Goal: Task Accomplishment & Management: Manage account settings

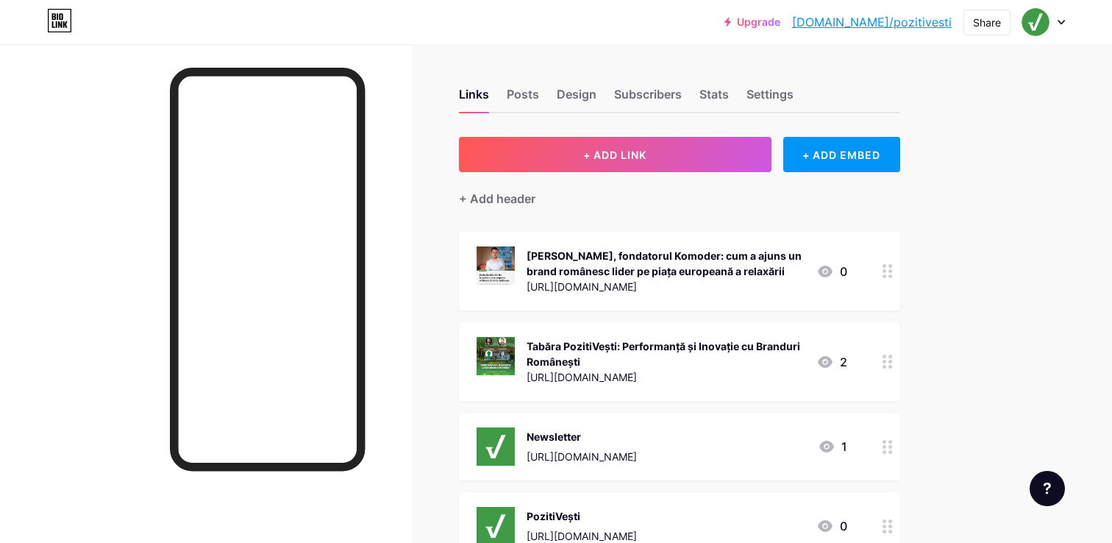
click at [1062, 18] on div at bounding box center [1044, 22] width 43 height 26
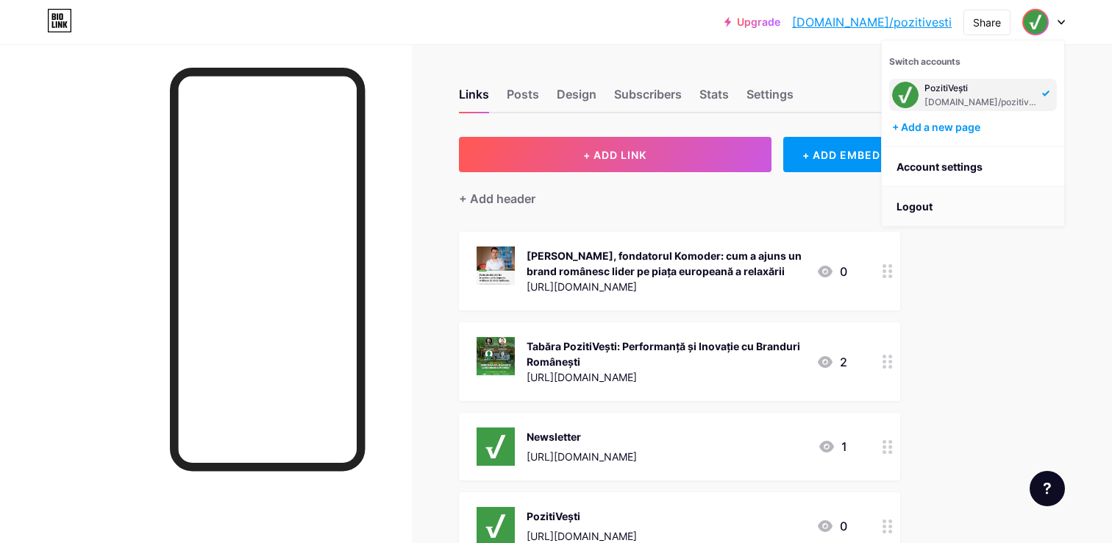
click at [931, 202] on li "Logout" at bounding box center [973, 207] width 182 height 40
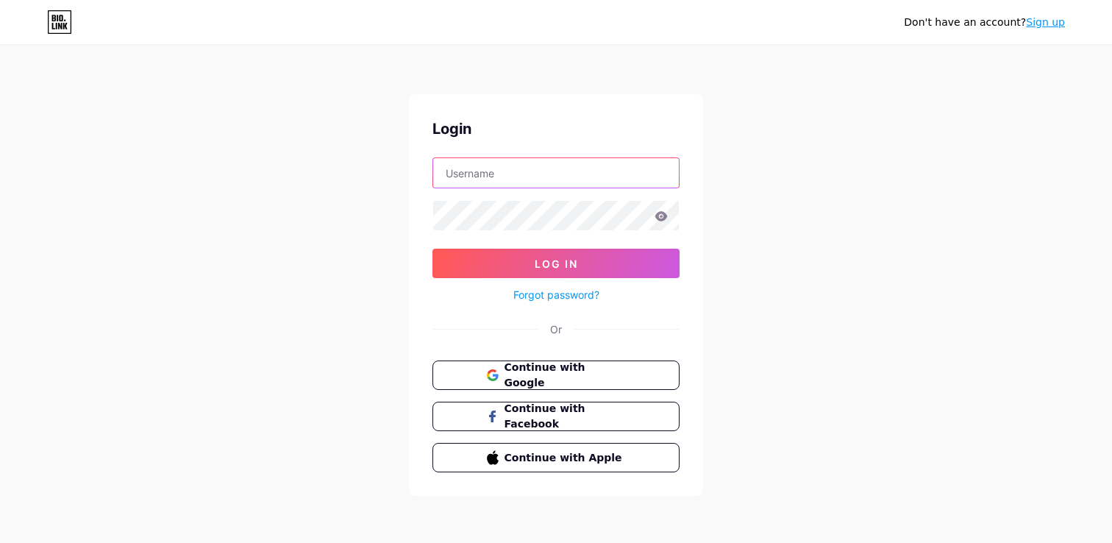
click at [566, 180] on input "text" at bounding box center [556, 172] width 246 height 29
type input "HackingWork"
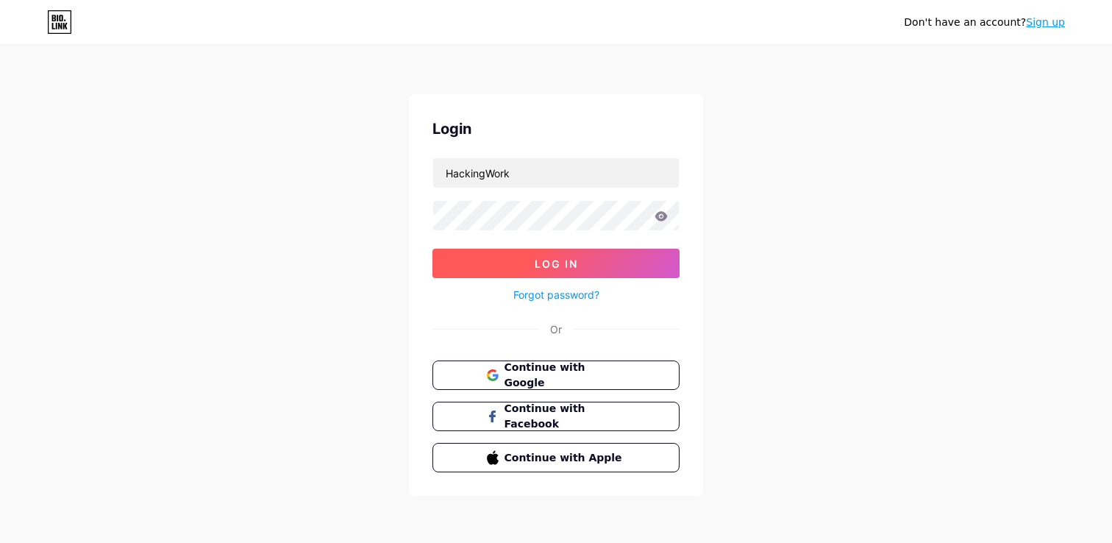
click at [554, 267] on span "Log In" at bounding box center [556, 263] width 43 height 13
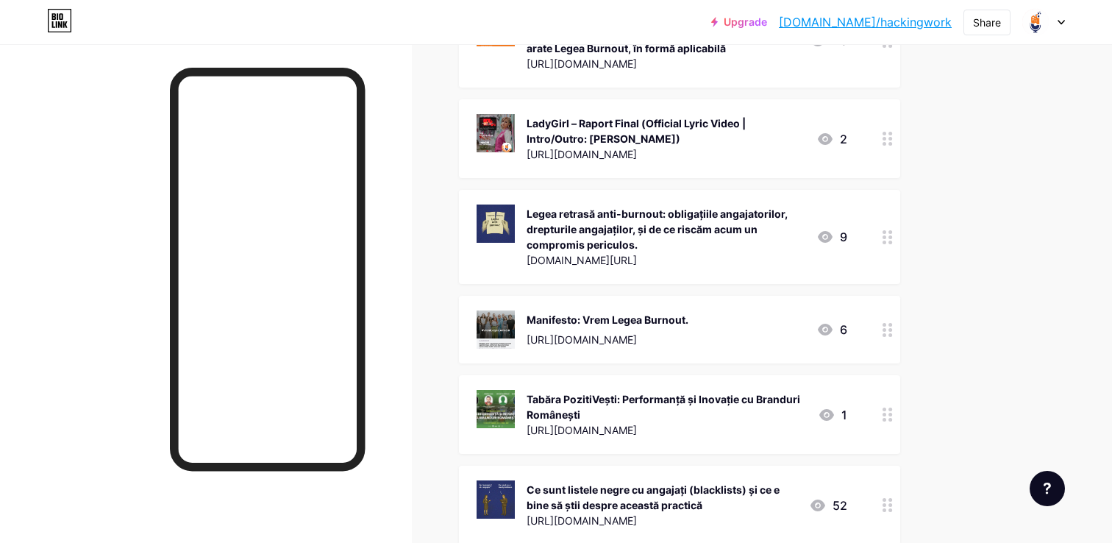
scroll to position [978, 0]
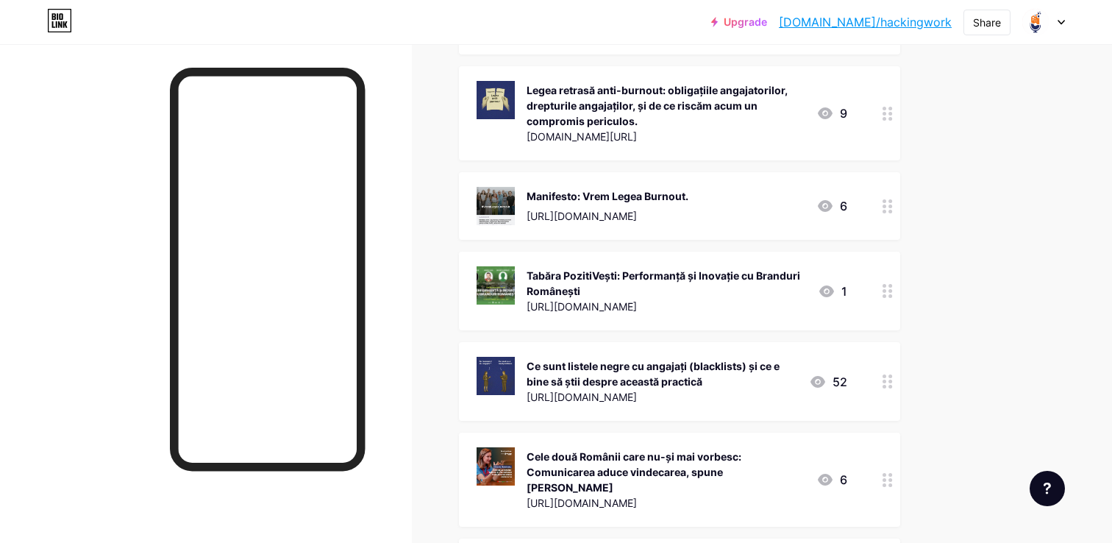
click at [884, 377] on icon at bounding box center [888, 381] width 10 height 14
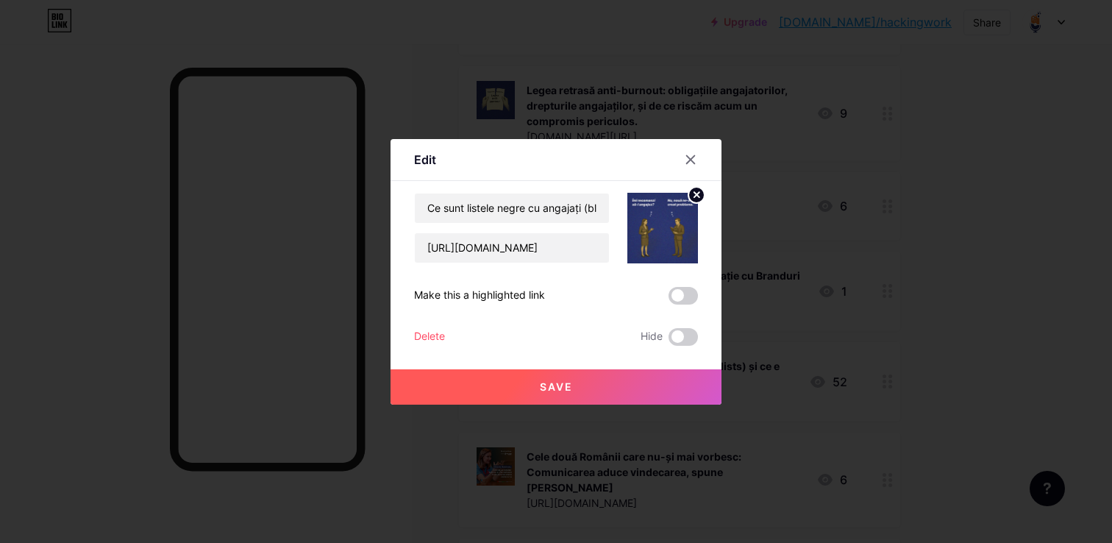
click at [447, 326] on div "Ce sunt listele negre cu angajați (blacklists) și ce e bine să știi despre acea…" at bounding box center [556, 269] width 284 height 153
click at [433, 341] on div "Delete" at bounding box center [429, 337] width 31 height 18
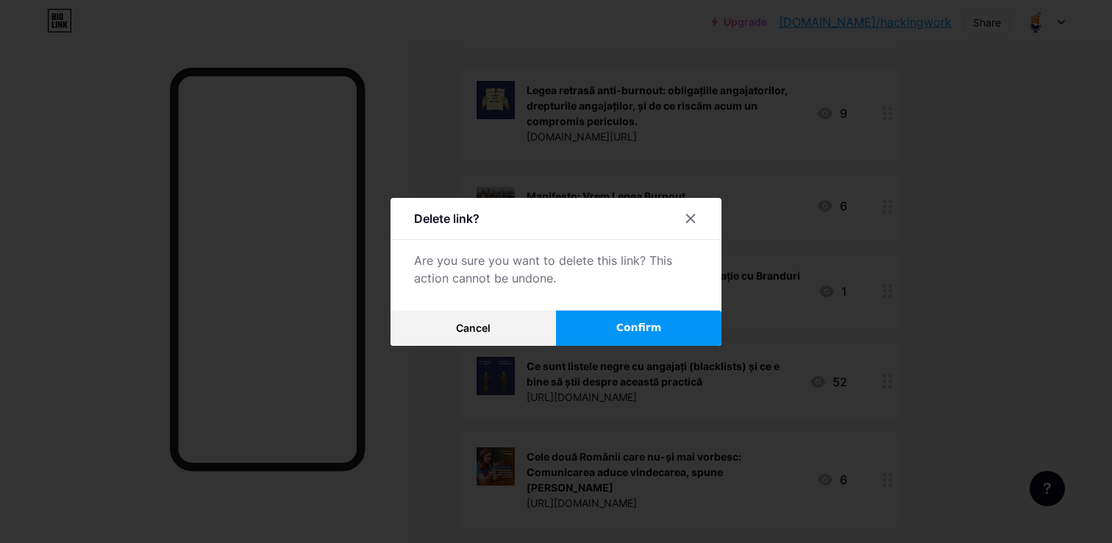
click at [668, 321] on button "Confirm" at bounding box center [639, 327] width 166 height 35
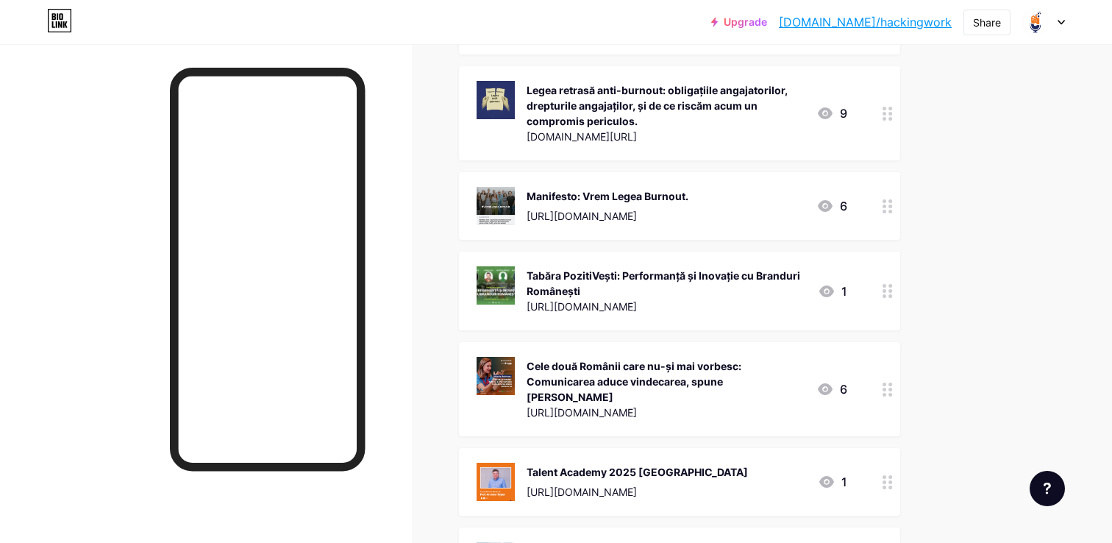
click at [883, 383] on circle at bounding box center [885, 385] width 4 height 4
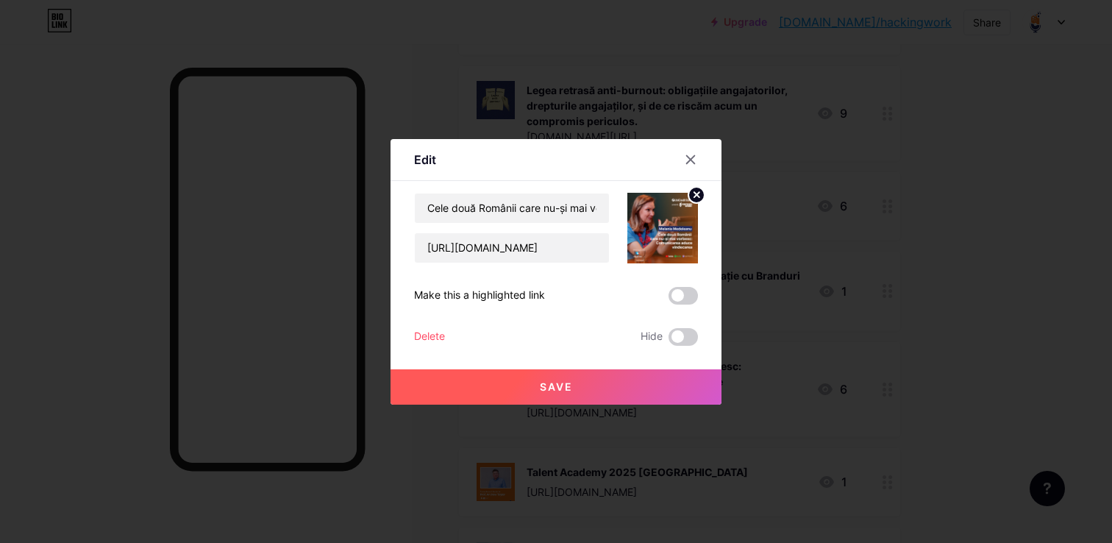
click at [427, 333] on div "Delete" at bounding box center [429, 337] width 31 height 18
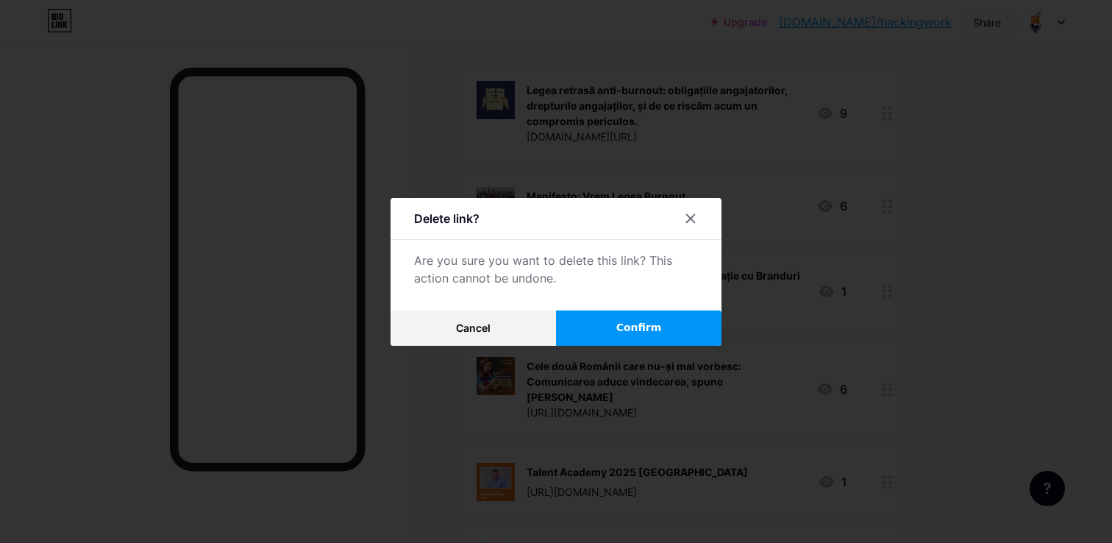
click at [599, 330] on button "Confirm" at bounding box center [639, 327] width 166 height 35
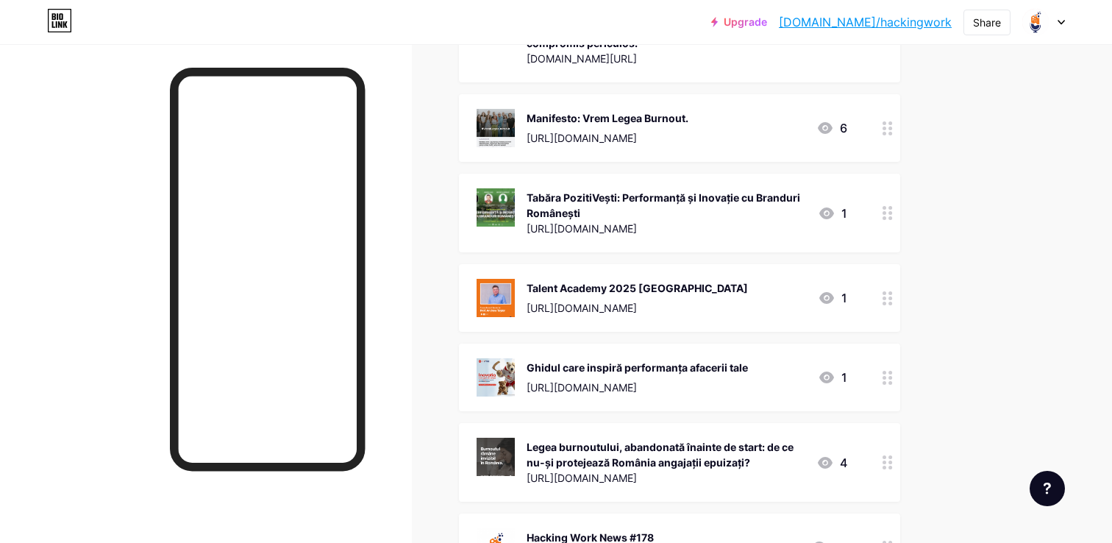
scroll to position [1065, 0]
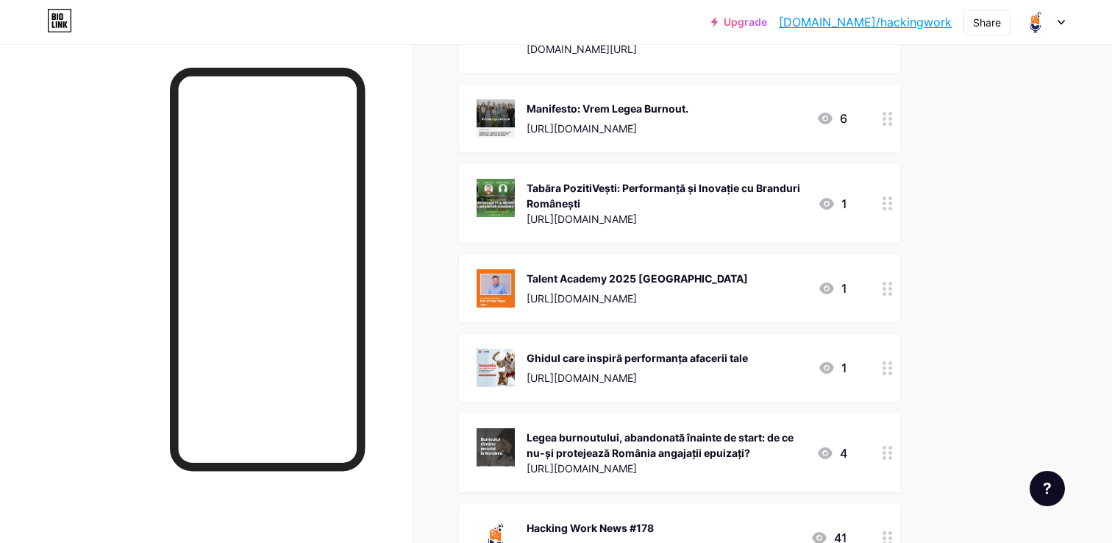
click at [884, 452] on circle at bounding box center [885, 453] width 4 height 4
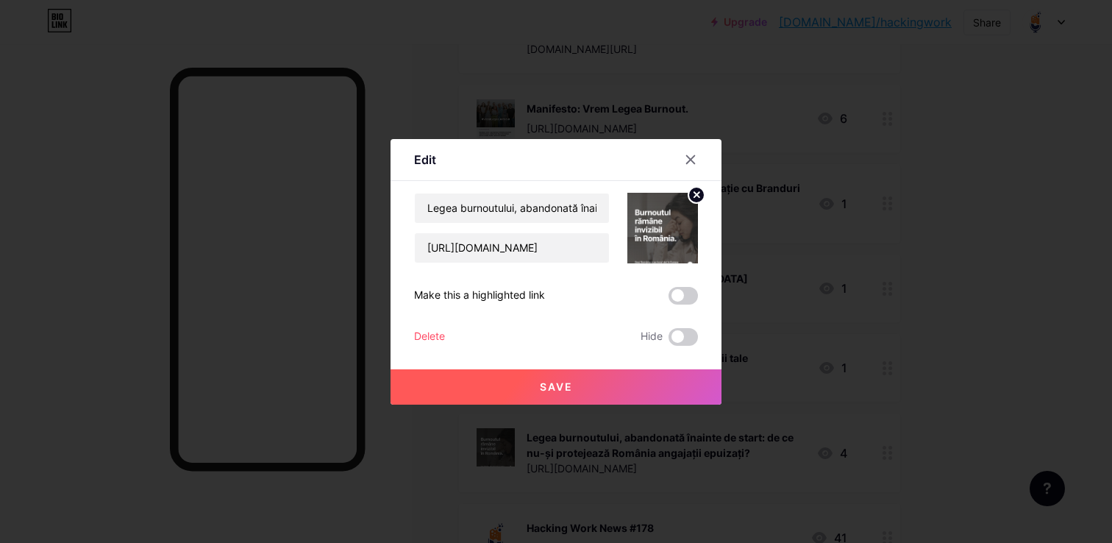
click at [443, 327] on div "Legea burnoutului, abandonată înainte de start: de ce nu-și protejează România …" at bounding box center [556, 269] width 284 height 153
click at [691, 159] on icon at bounding box center [691, 159] width 8 height 8
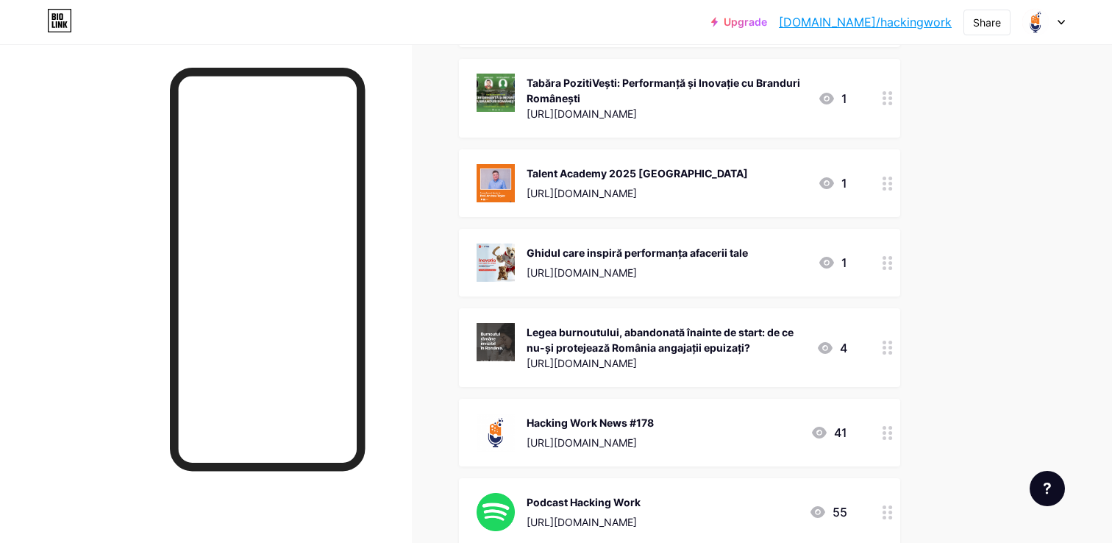
scroll to position [1177, 0]
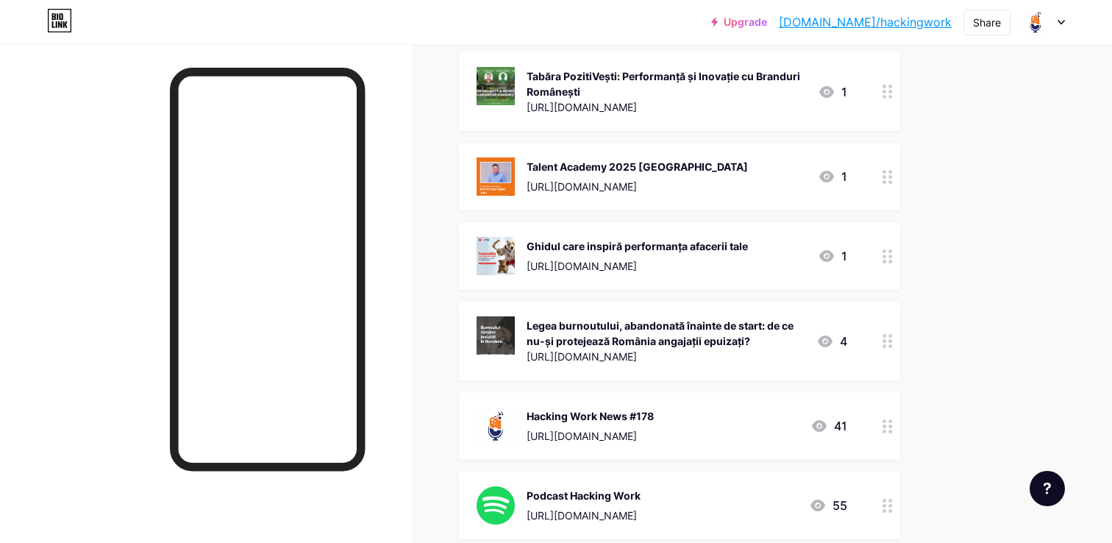
click at [889, 421] on circle at bounding box center [891, 421] width 4 height 4
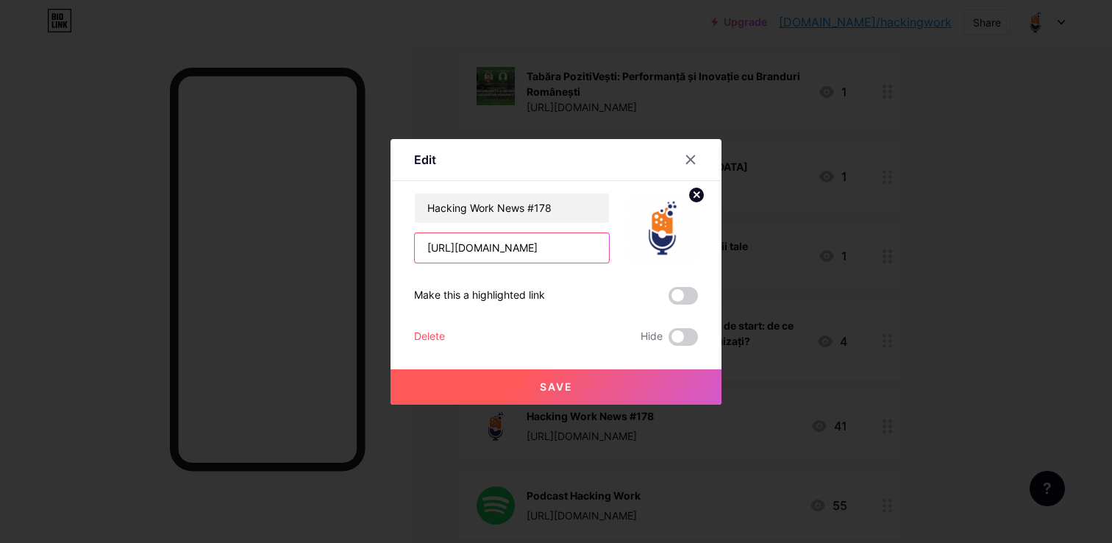
click at [525, 245] on input "[URL][DOMAIN_NAME]" at bounding box center [512, 247] width 194 height 29
paste input "9-peste-61-dintre-[DEMOGRAPHIC_DATA]-cred-ca"
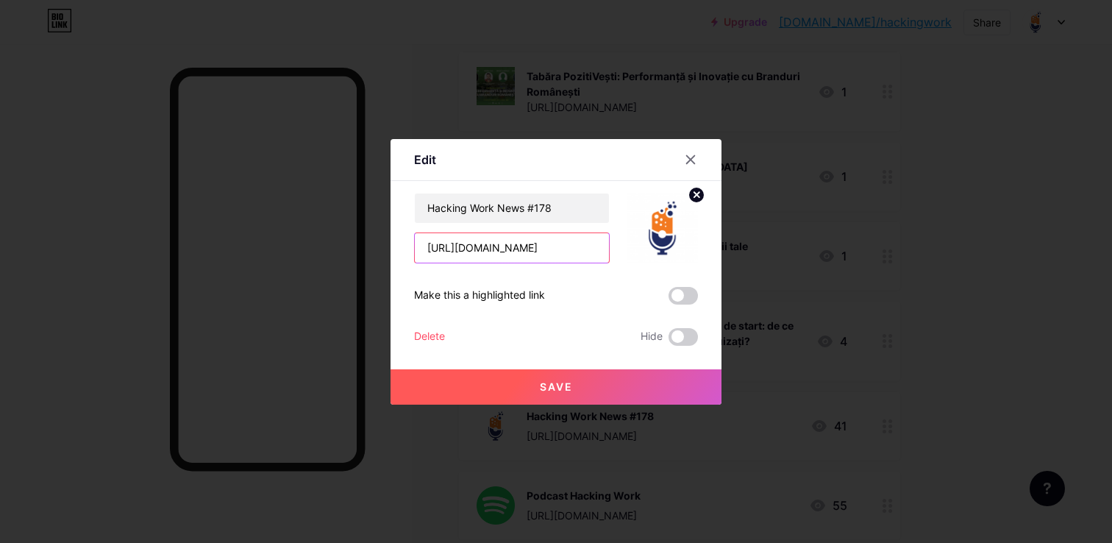
scroll to position [0, 191]
type input "[URL][DOMAIN_NAME]"
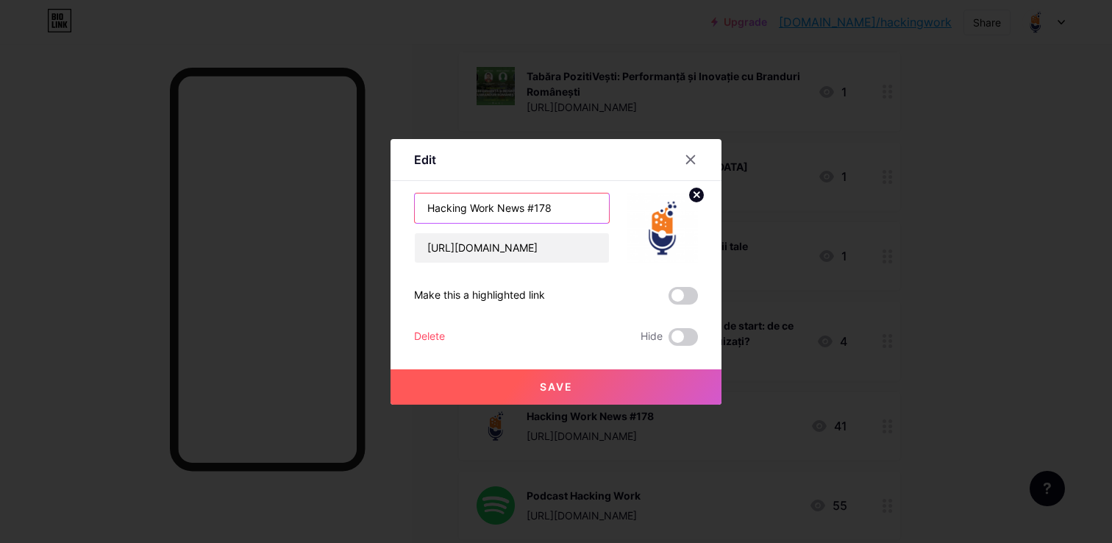
scroll to position [0, 0]
click at [553, 206] on input "Hacking Work News #178" at bounding box center [512, 207] width 194 height 29
type input "Hacking Work News #179"
click at [597, 385] on button "Save" at bounding box center [556, 386] width 331 height 35
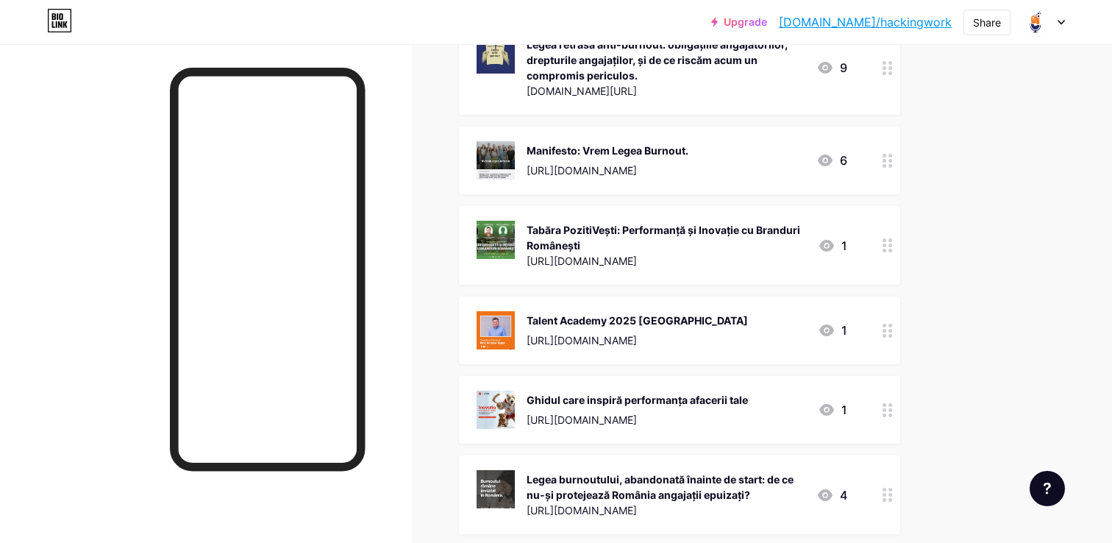
scroll to position [928, 0]
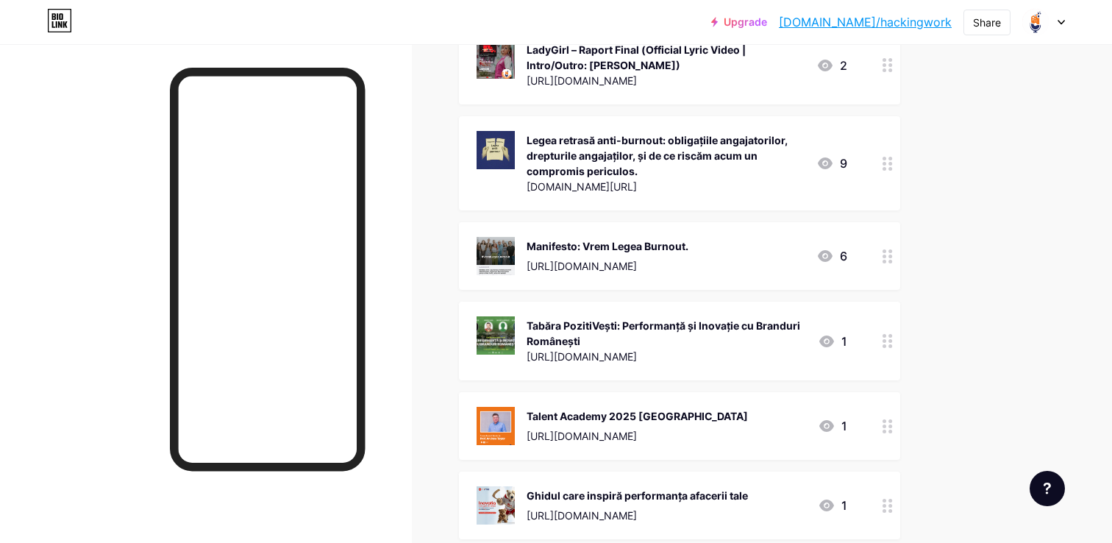
click at [880, 339] on div at bounding box center [887, 341] width 25 height 79
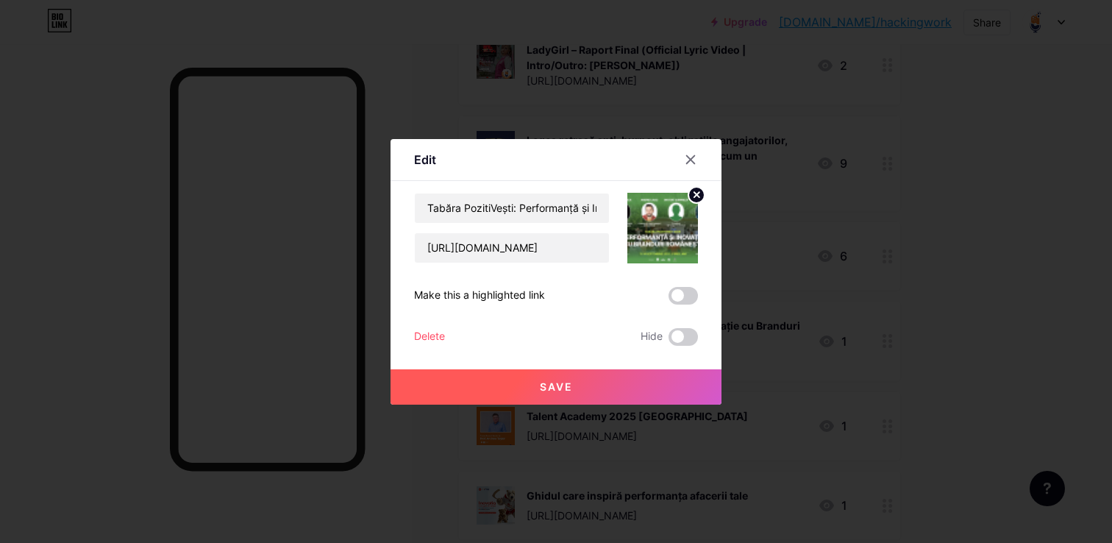
click at [433, 330] on div "Delete" at bounding box center [429, 337] width 31 height 18
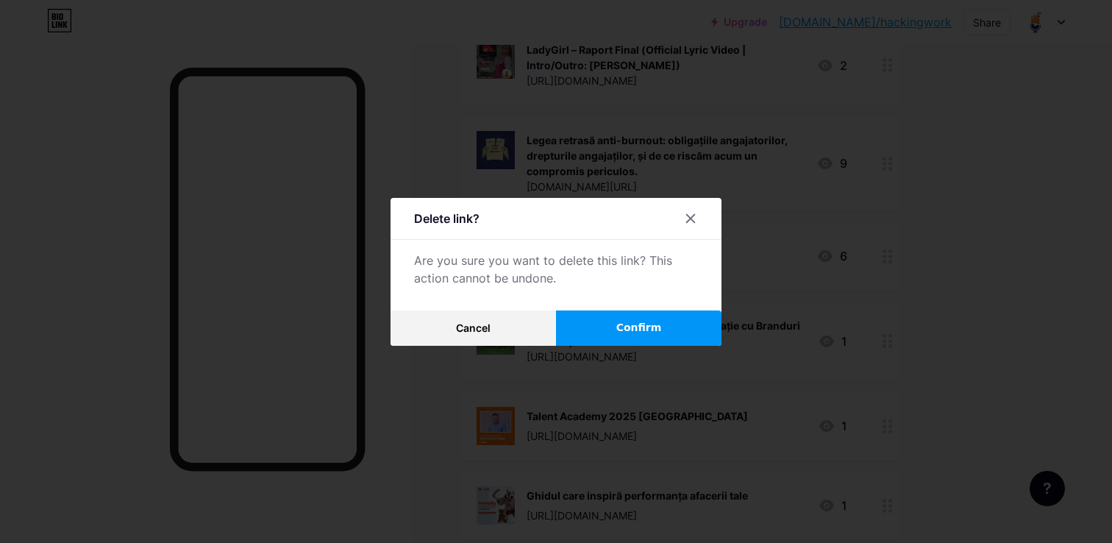
click at [661, 325] on button "Confirm" at bounding box center [639, 327] width 166 height 35
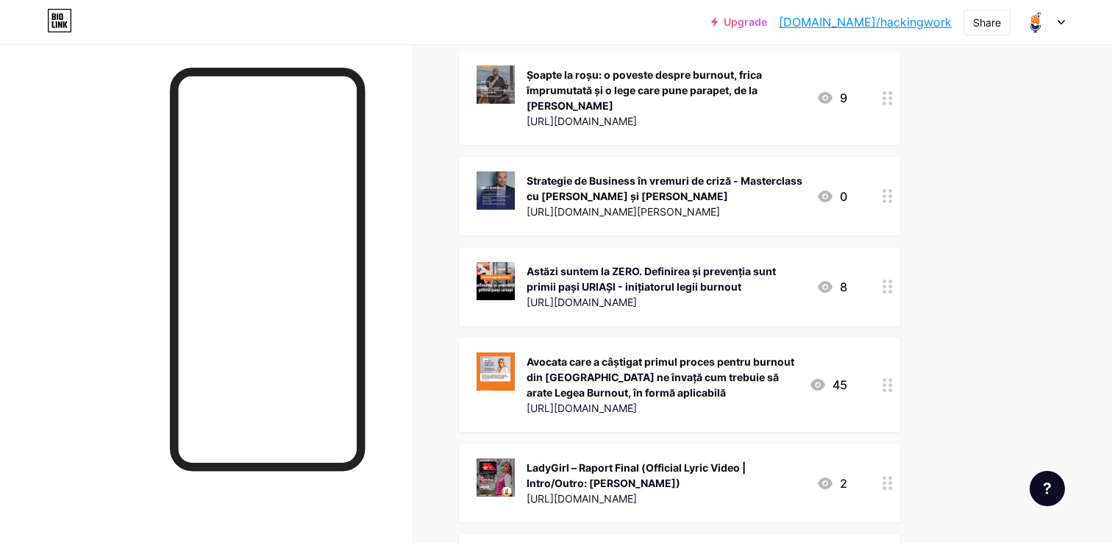
scroll to position [500, 0]
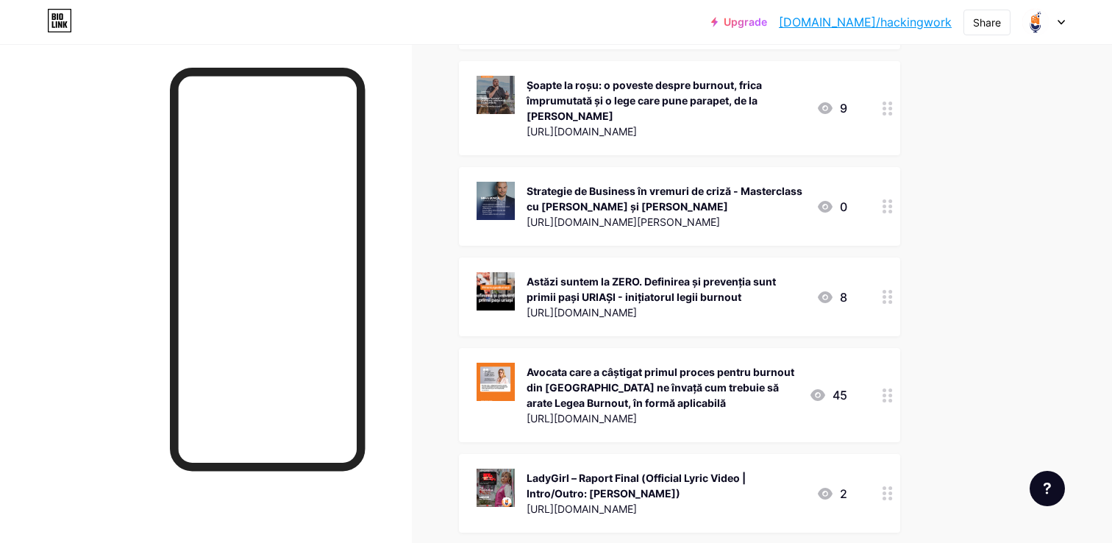
click at [883, 205] on icon at bounding box center [888, 206] width 10 height 14
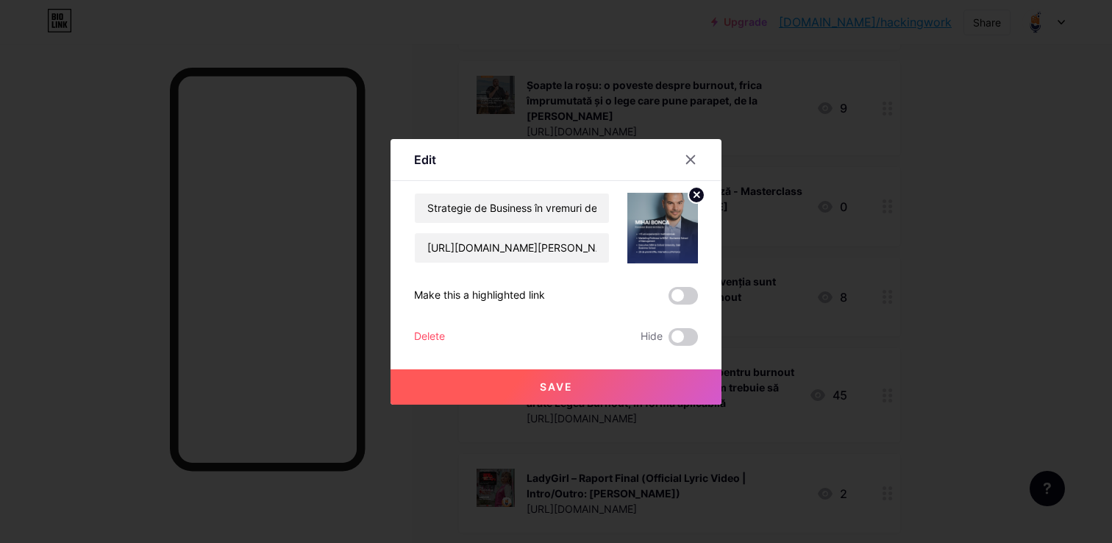
click at [436, 331] on div "Delete" at bounding box center [429, 337] width 31 height 18
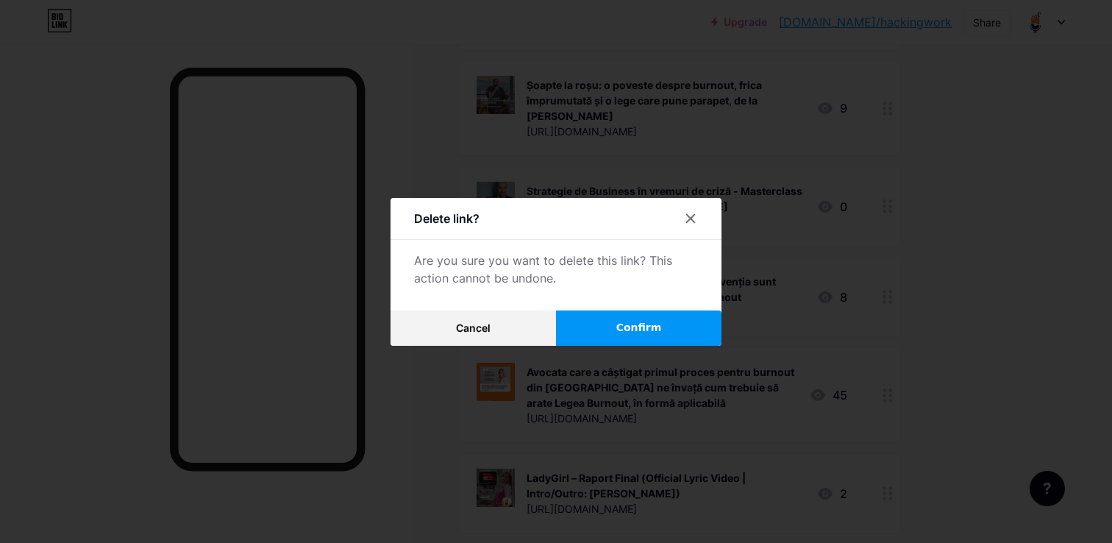
click at [605, 320] on button "Confirm" at bounding box center [639, 327] width 166 height 35
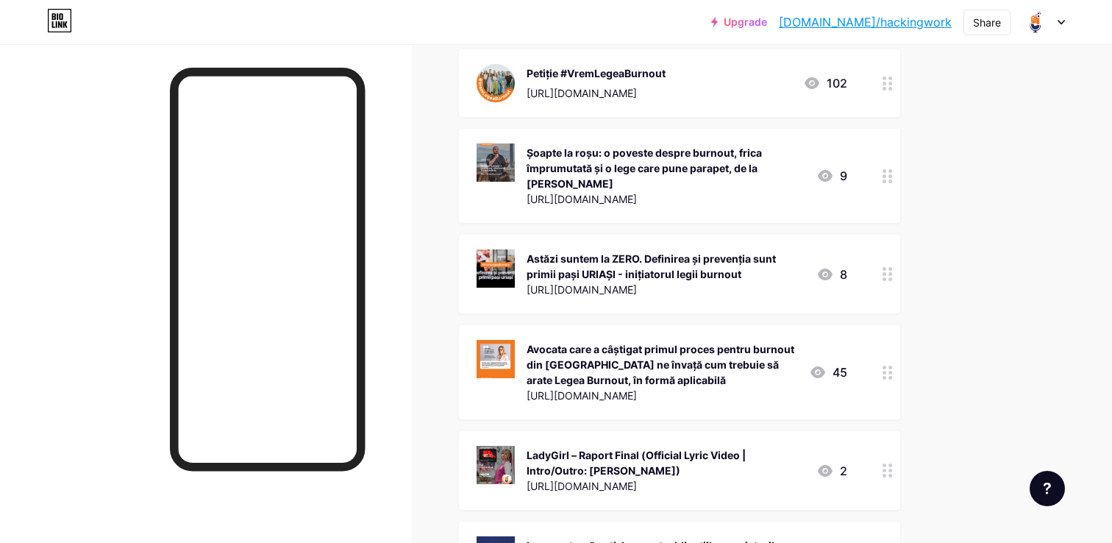
scroll to position [404, 0]
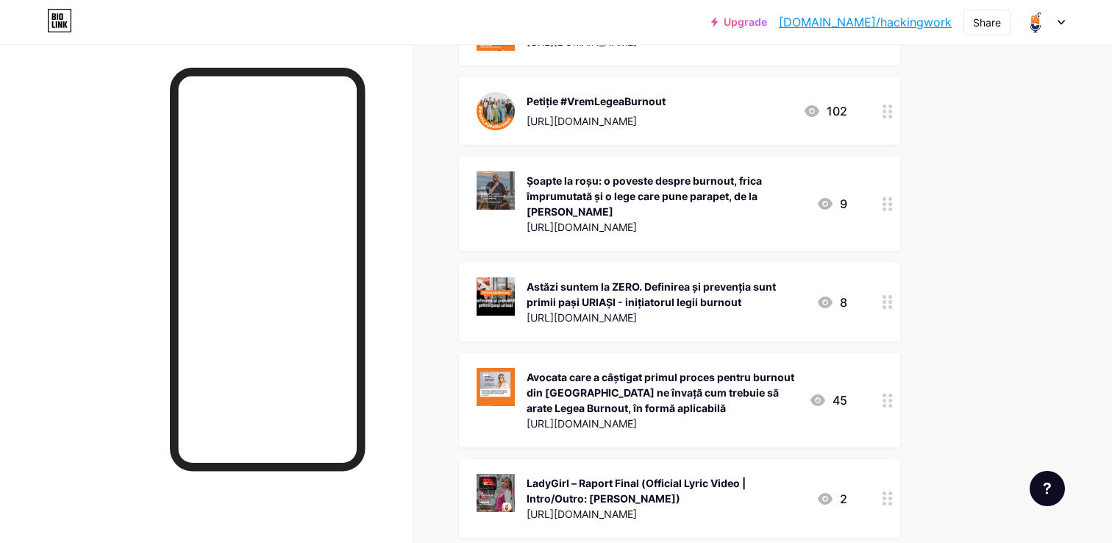
click at [887, 199] on icon at bounding box center [888, 204] width 10 height 14
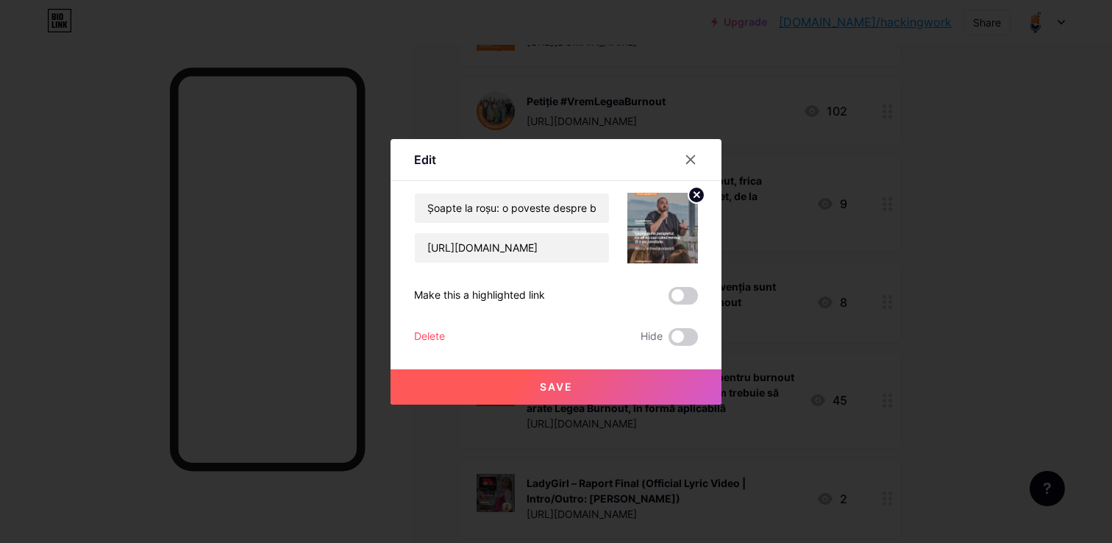
click at [435, 335] on div "Delete" at bounding box center [429, 337] width 31 height 18
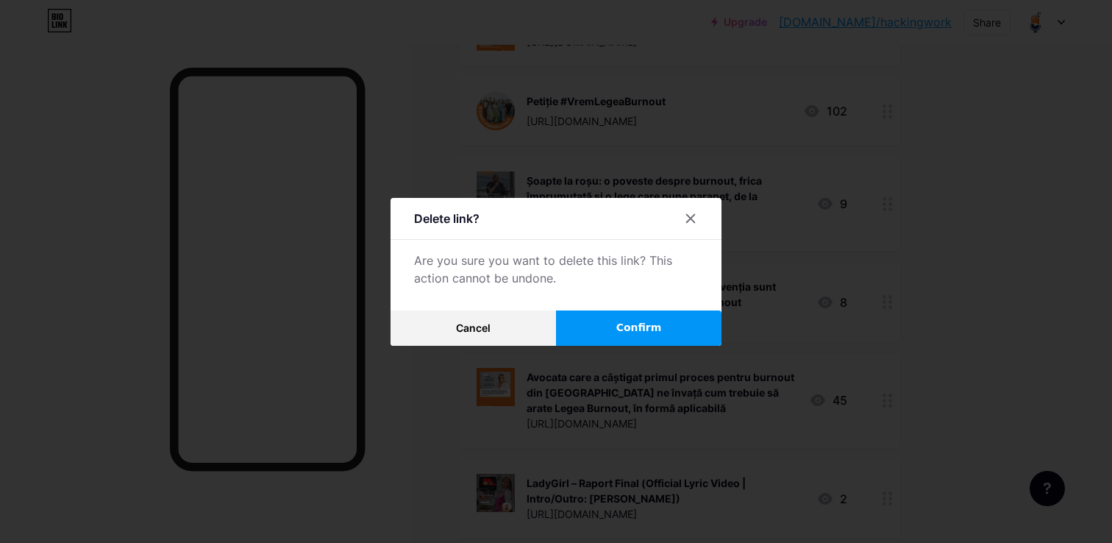
click at [594, 330] on button "Confirm" at bounding box center [639, 327] width 166 height 35
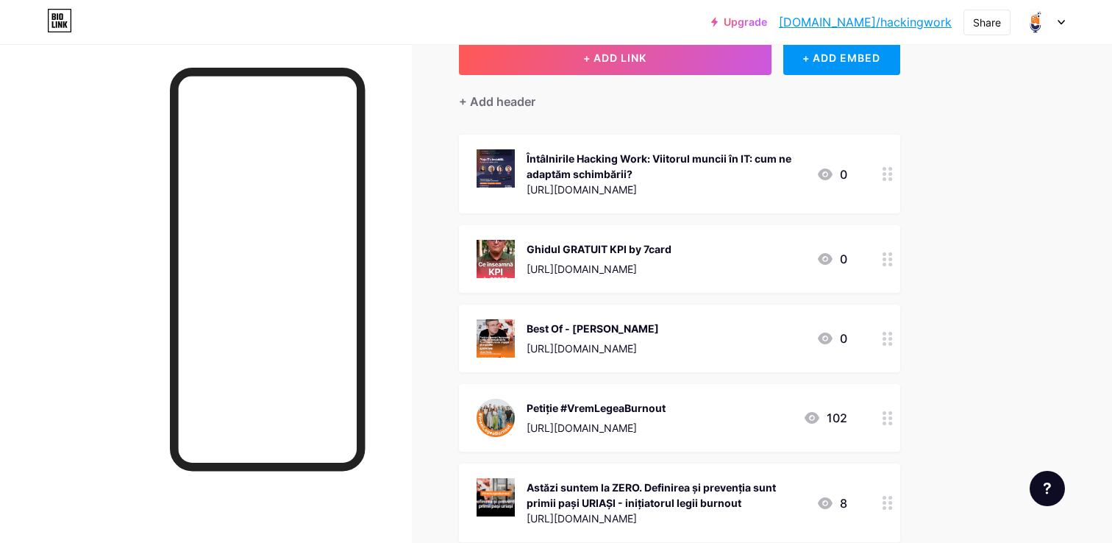
scroll to position [80, 0]
